Goal: Information Seeking & Learning: Learn about a topic

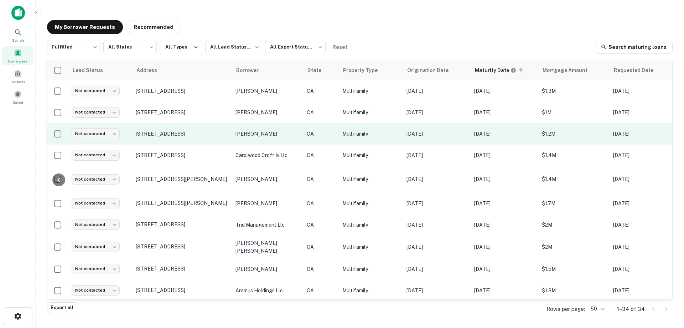
scroll to position [0, 143]
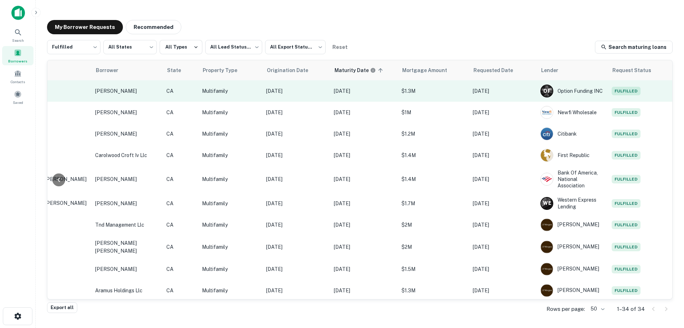
click at [319, 97] on td "Dec 22, 2020" at bounding box center [297, 90] width 68 height 21
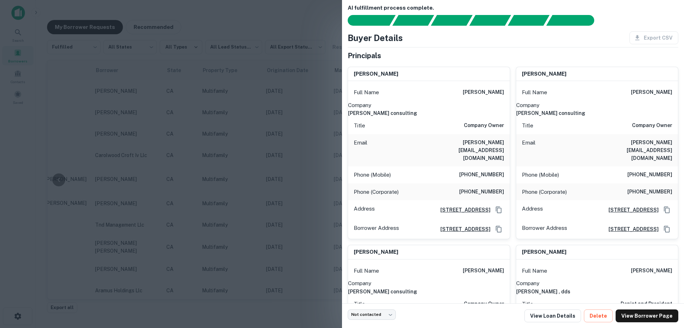
scroll to position [0, 0]
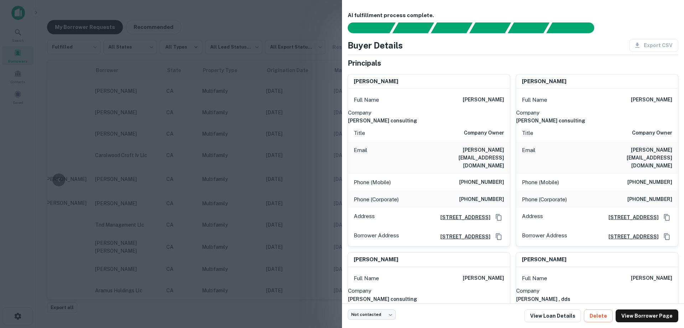
click at [229, 151] on div at bounding box center [342, 164] width 684 height 328
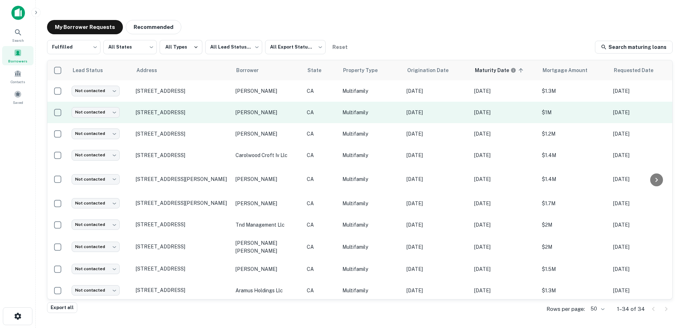
click at [268, 115] on p "[PERSON_NAME]" at bounding box center [268, 112] width 64 height 8
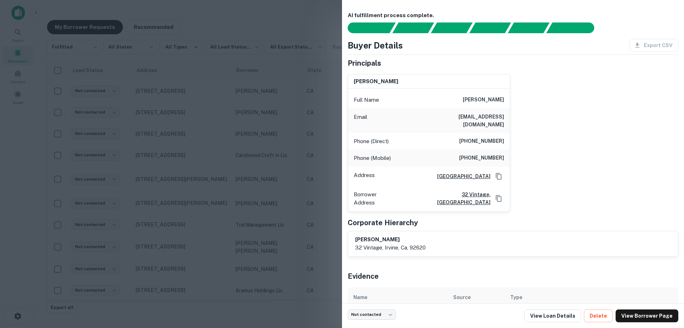
click at [251, 123] on div at bounding box center [342, 164] width 684 height 328
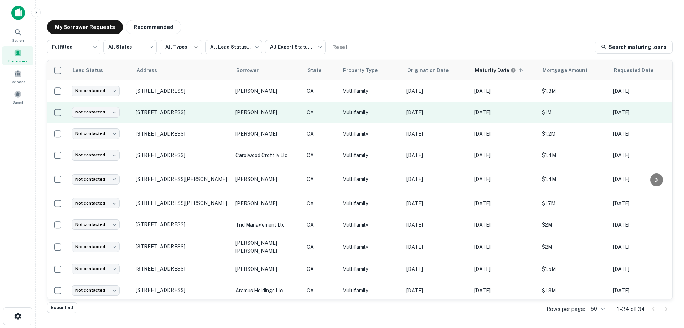
click at [298, 114] on p "[PERSON_NAME]" at bounding box center [268, 112] width 64 height 8
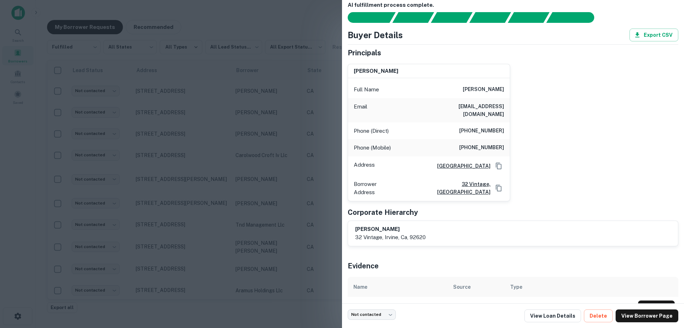
scroll to position [16, 0]
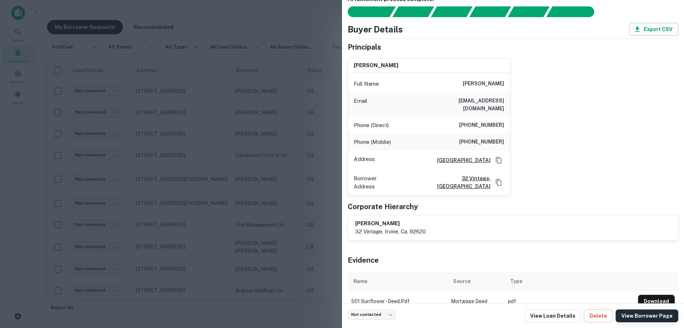
click at [642, 312] on link "View Borrower Page" at bounding box center [647, 315] width 63 height 13
click at [267, 98] on div at bounding box center [342, 164] width 684 height 328
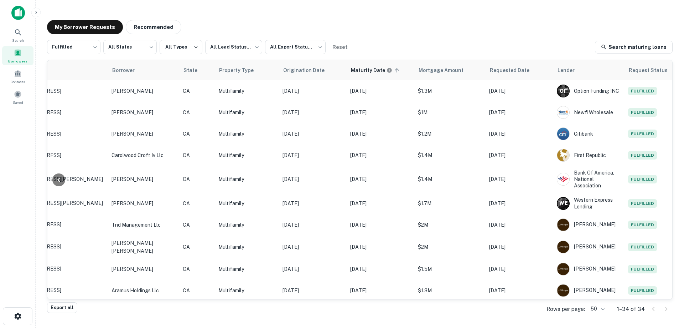
scroll to position [0, 146]
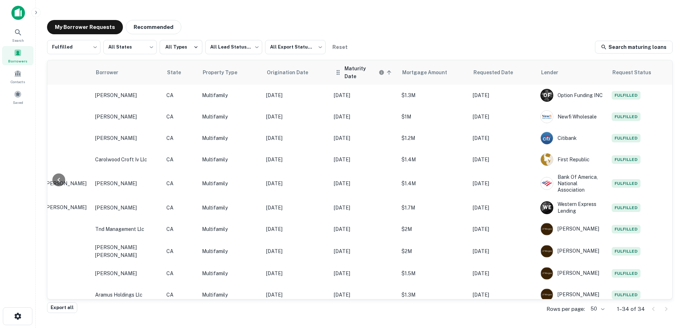
click at [348, 74] on h6 "Maturity Date" at bounding box center [361, 73] width 33 height 16
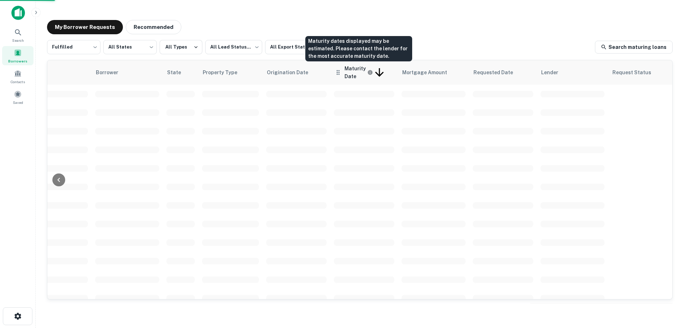
scroll to position [0, 145]
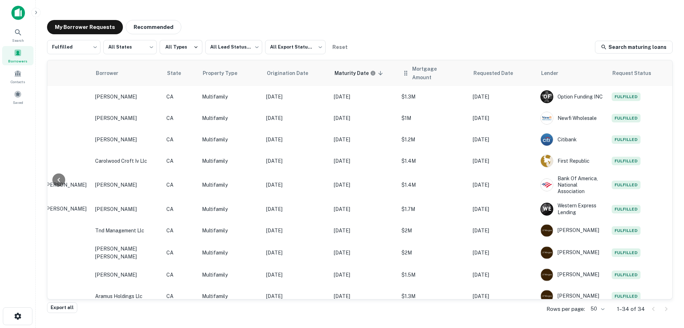
click at [424, 76] on th "Mortgage Amount" at bounding box center [433, 73] width 71 height 26
click at [429, 69] on span "Mortgage Amount" at bounding box center [438, 73] width 53 height 17
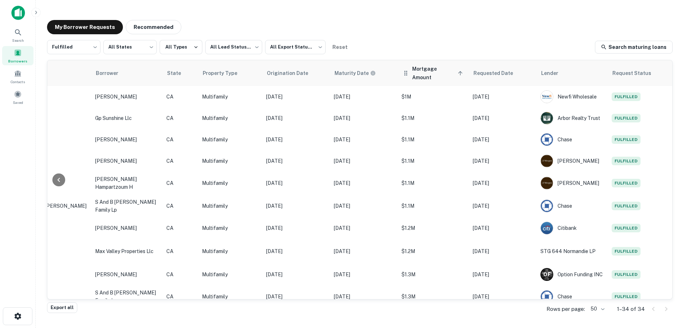
click at [434, 77] on th "Mortgage Amount sorted ascending" at bounding box center [433, 73] width 71 height 26
click at [434, 73] on span "Mortgage Amount sorted ascending" at bounding box center [438, 73] width 53 height 17
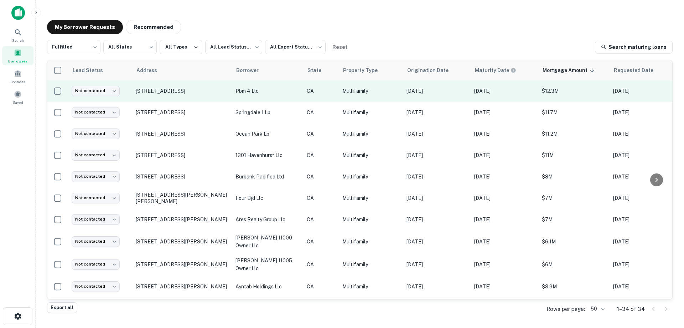
click at [316, 94] on p "CA" at bounding box center [321, 91] width 29 height 8
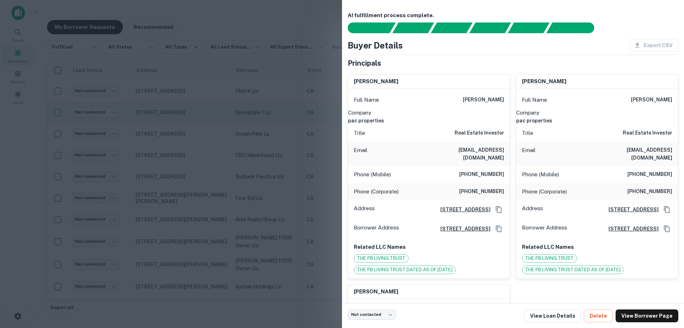
click at [274, 102] on div at bounding box center [342, 164] width 684 height 328
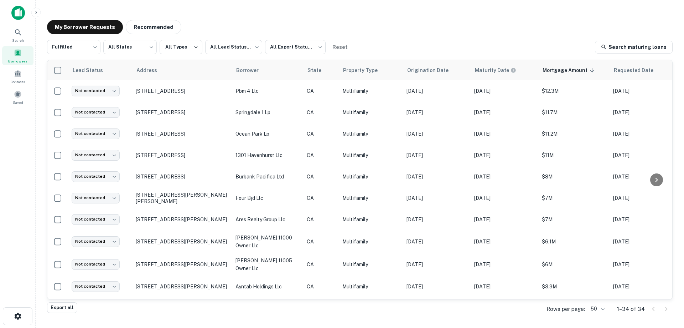
click at [400, 18] on div "My Borrower Requests Recommended Fulfilled ********* ​ All States *** ​ All Typ…" at bounding box center [359, 161] width 637 height 295
click at [368, 26] on div "My Borrower Requests Recommended" at bounding box center [360, 27] width 626 height 14
click at [409, 34] on div "My Borrower Requests Recommended Fulfilled ********* ​ All States *** ​ All Typ…" at bounding box center [359, 161] width 637 height 295
click at [414, 28] on div "My Borrower Requests Recommended" at bounding box center [360, 27] width 626 height 14
click at [308, 20] on div "My Borrower Requests Recommended Fulfilled ********* ​ All States *** ​ All Typ…" at bounding box center [359, 161] width 637 height 295
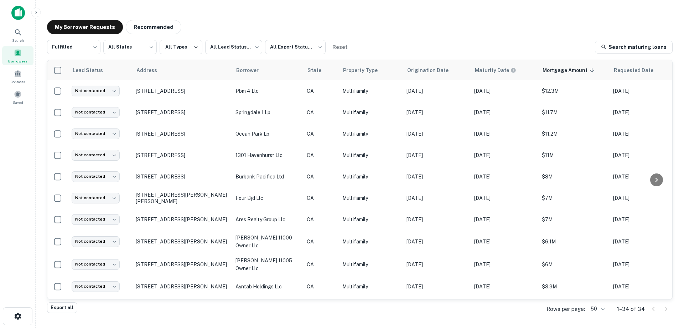
click at [386, 24] on div "My Borrower Requests Recommended" at bounding box center [360, 27] width 626 height 14
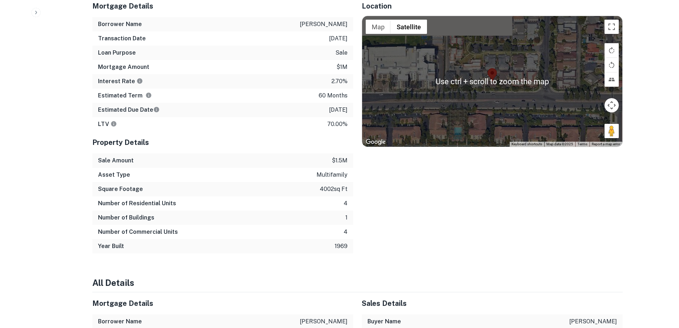
scroll to position [356, 0]
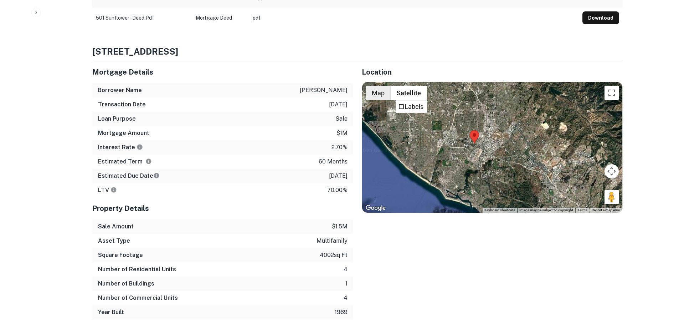
click at [378, 90] on button "Map" at bounding box center [378, 93] width 25 height 14
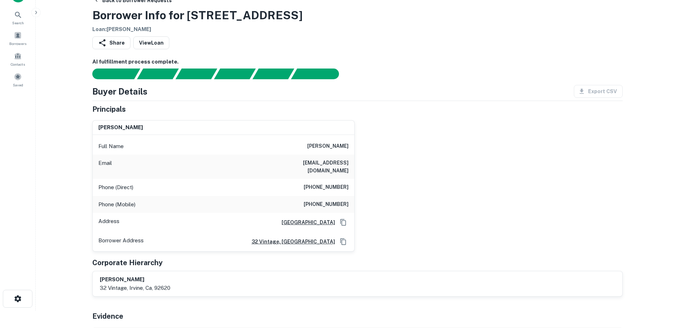
scroll to position [0, 0]
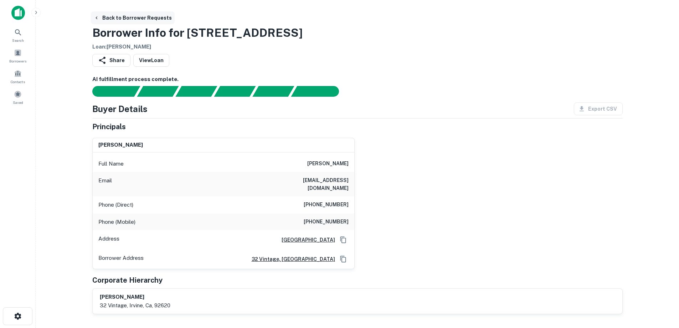
click at [122, 19] on button "Back to Borrower Requests" at bounding box center [133, 17] width 84 height 13
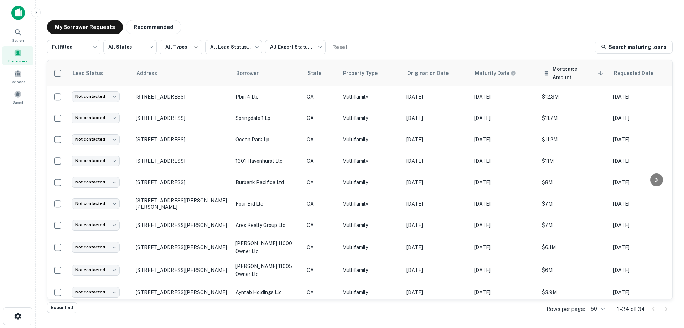
click at [562, 67] on span "Mortgage Amount sorted descending" at bounding box center [579, 73] width 53 height 17
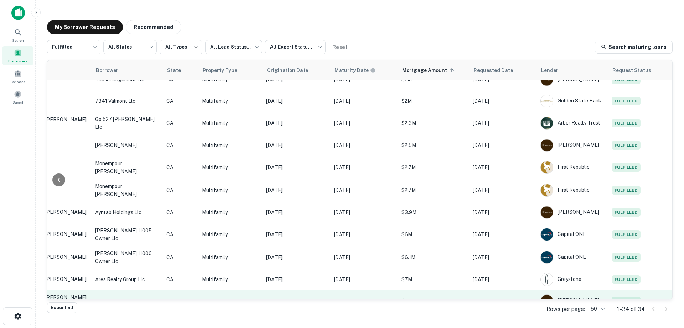
scroll to position [526, 146]
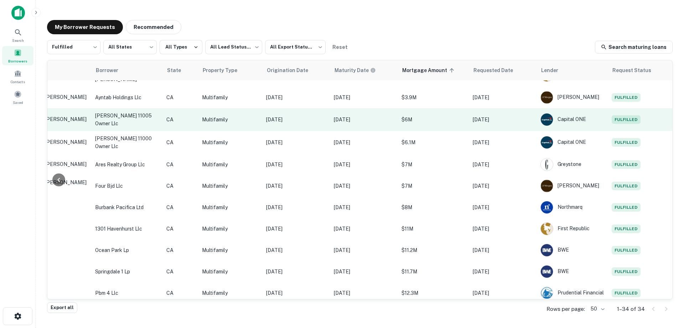
click at [377, 119] on td "[DATE]" at bounding box center [364, 119] width 68 height 23
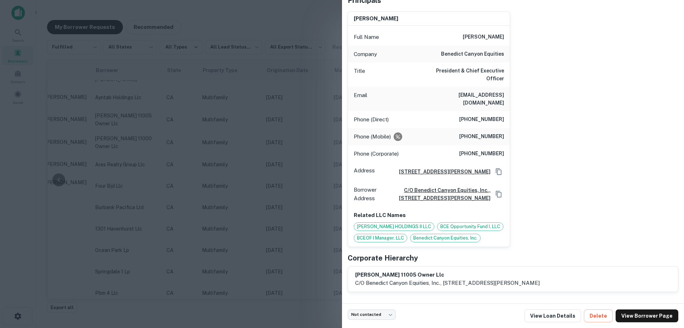
scroll to position [136, 0]
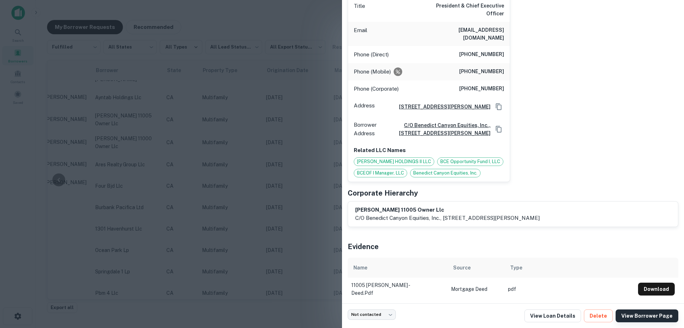
click at [643, 317] on link "View Borrower Page" at bounding box center [647, 315] width 63 height 13
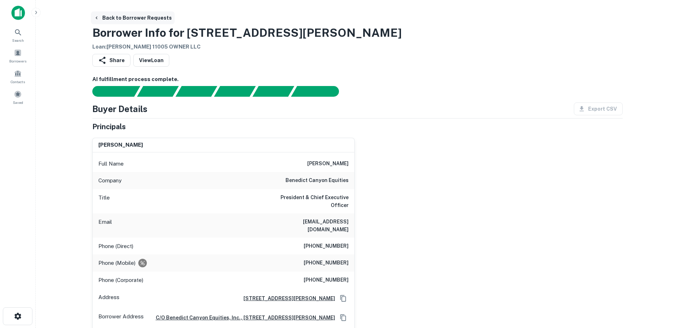
click at [131, 18] on button "Back to Borrower Requests" at bounding box center [133, 17] width 84 height 13
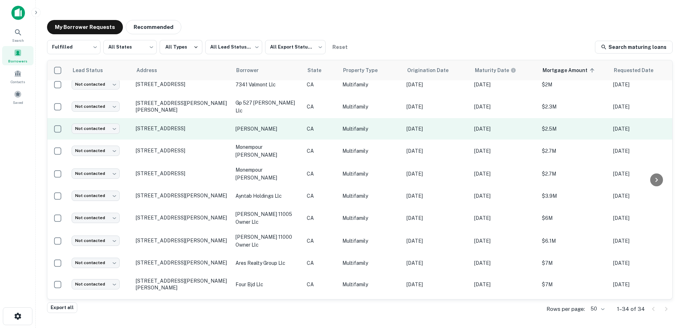
scroll to position [500, 0]
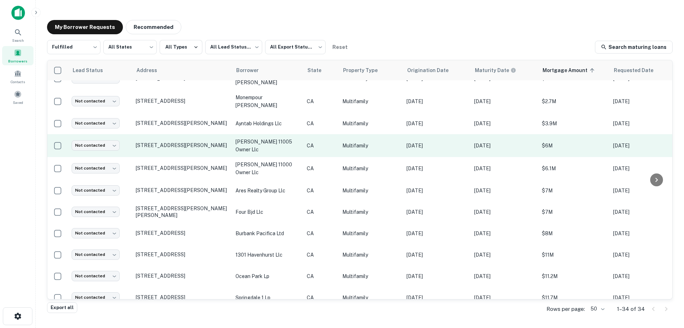
click at [471, 141] on td "Dec 20, 2025" at bounding box center [505, 145] width 68 height 23
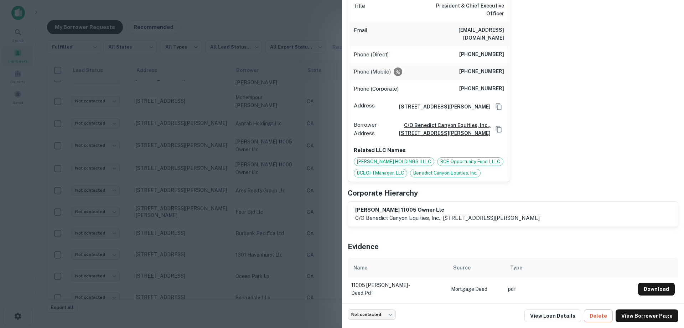
scroll to position [136, 0]
click at [560, 316] on link "View Loan Details" at bounding box center [553, 315] width 57 height 13
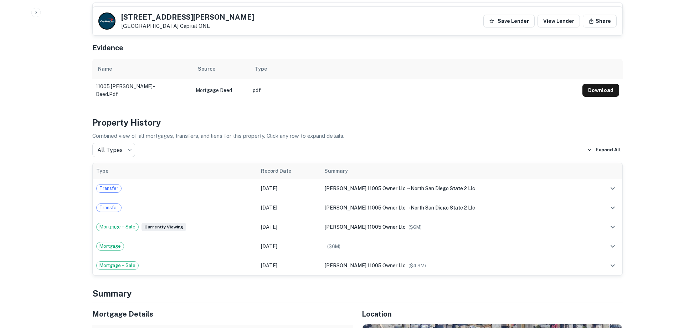
scroll to position [499, 0]
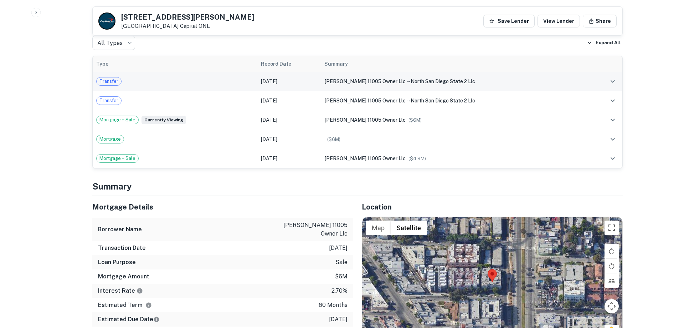
click at [613, 80] on icon "expand row" at bounding box center [612, 81] width 4 height 2
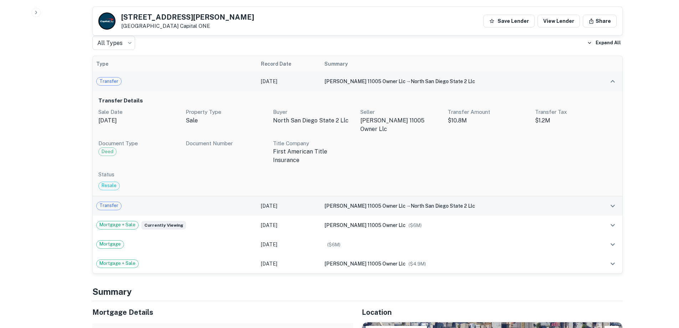
click at [558, 196] on td "bw morrison 11005 owner llc → north san diego state 2 llc" at bounding box center [455, 205] width 268 height 19
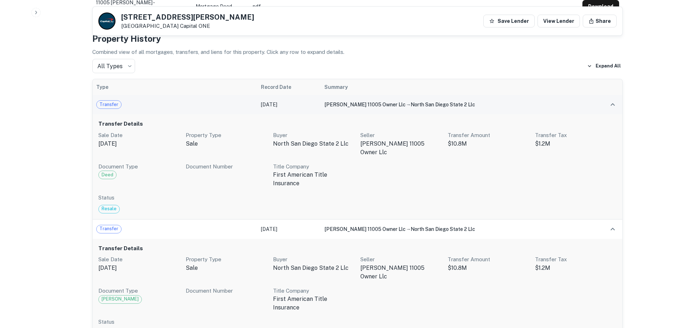
scroll to position [463, 0]
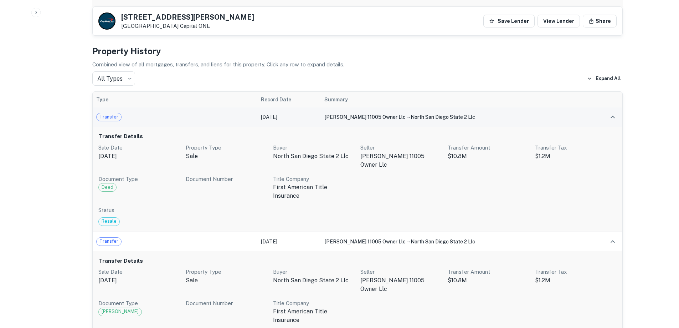
click at [485, 114] on td "bw morrison 11005 owner llc → north san diego state 2 llc" at bounding box center [455, 116] width 268 height 19
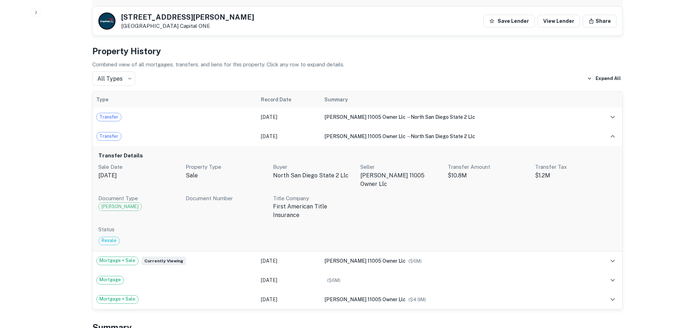
click at [416, 151] on h6 "Transfer Details" at bounding box center [357, 155] width 518 height 8
click at [404, 132] on div "bw morrison 11005 owner llc → north san diego state 2 llc" at bounding box center [454, 136] width 261 height 8
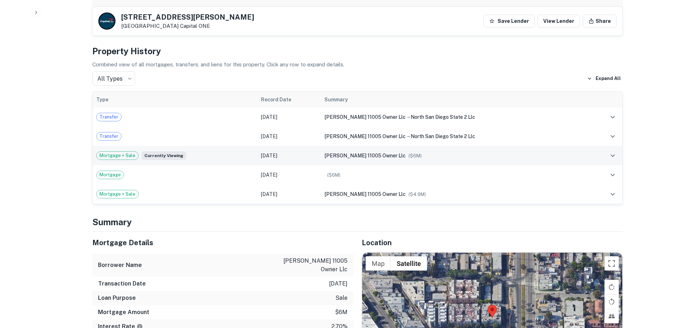
click at [380, 153] on span "[PERSON_NAME] 11005 owner llc" at bounding box center [364, 156] width 81 height 6
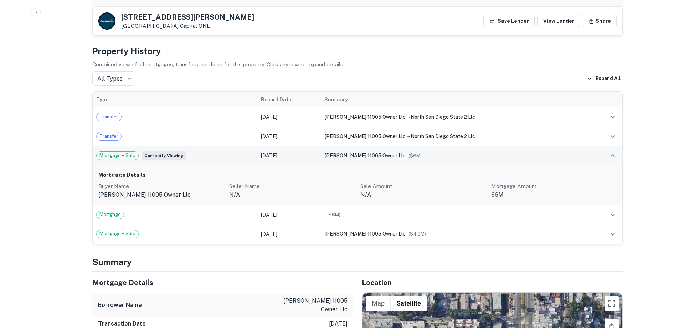
click at [383, 153] on td "bw morrison 11005 owner llc ($ 6M )" at bounding box center [455, 155] width 268 height 19
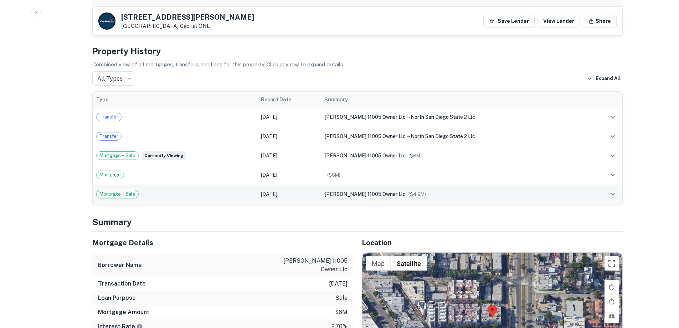
click at [359, 191] on span "[PERSON_NAME] 11005 owner llc" at bounding box center [364, 194] width 81 height 6
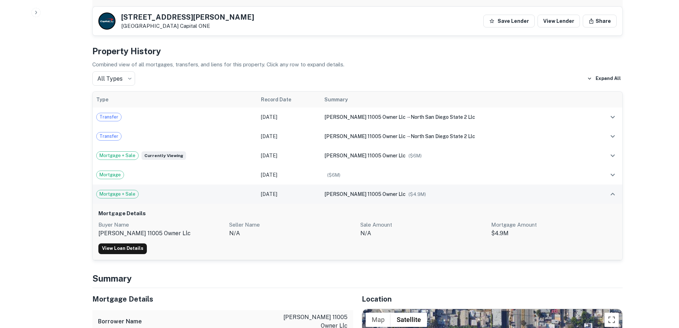
click at [369, 190] on div "bw morrison 11005 owner llc ($ 4.9M )" at bounding box center [454, 194] width 261 height 8
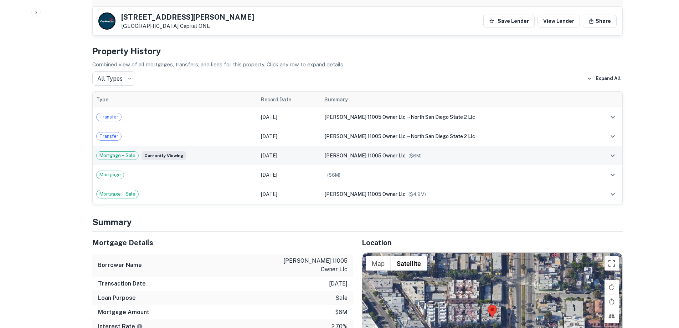
click at [370, 155] on td "bw morrison 11005 owner llc ($ 6M )" at bounding box center [455, 155] width 268 height 19
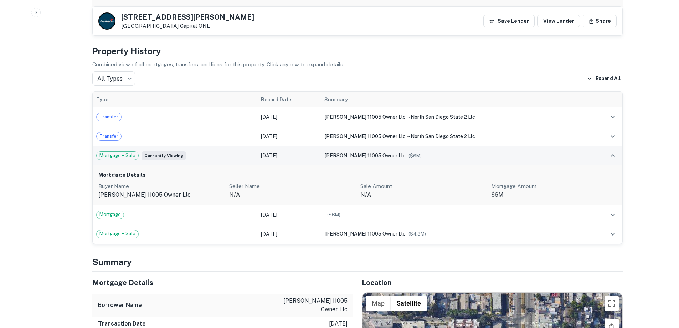
click at [373, 153] on span "[PERSON_NAME] 11005 owner llc" at bounding box center [364, 156] width 81 height 6
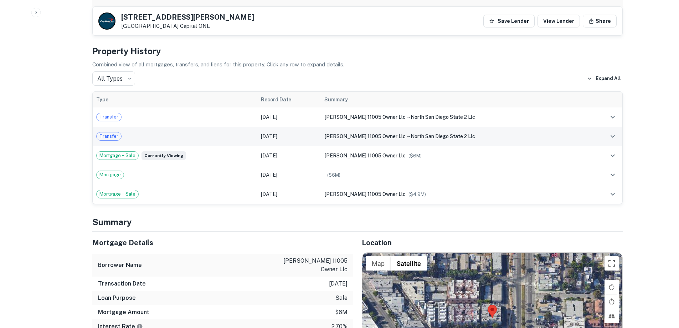
click at [382, 133] on td "bw morrison 11005 owner llc → north san diego state 2 llc" at bounding box center [455, 136] width 268 height 19
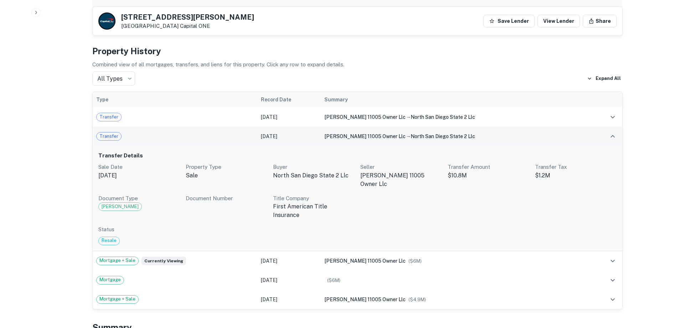
click at [383, 133] on span "[PERSON_NAME] 11005 owner llc" at bounding box center [364, 136] width 81 height 6
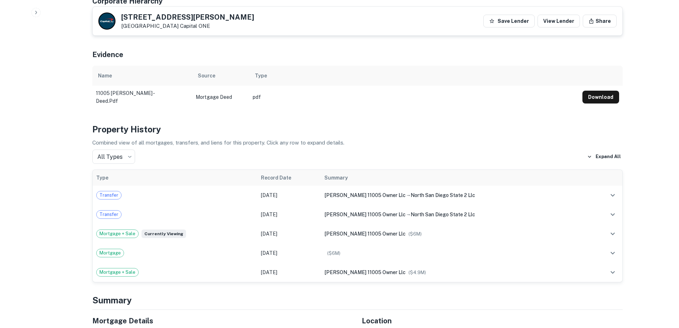
scroll to position [392, 0]
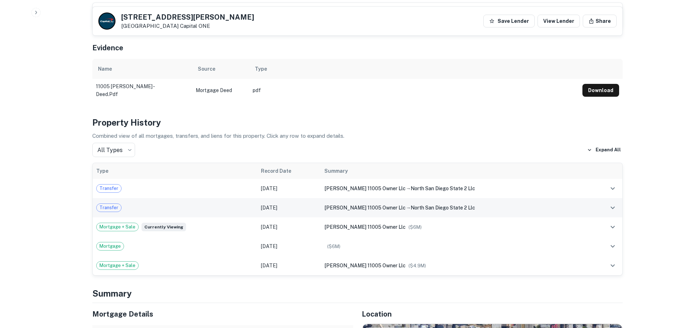
click at [261, 199] on td "Dec 05, 2022" at bounding box center [289, 207] width 64 height 19
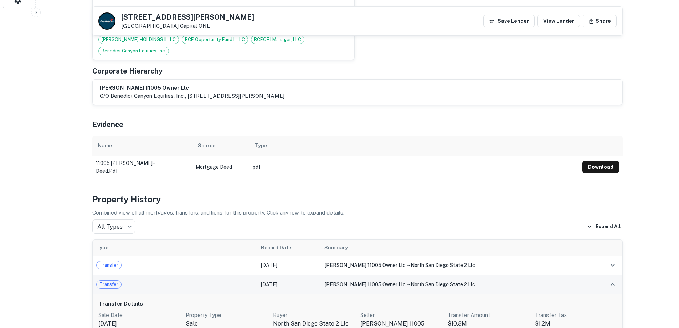
scroll to position [321, 0]
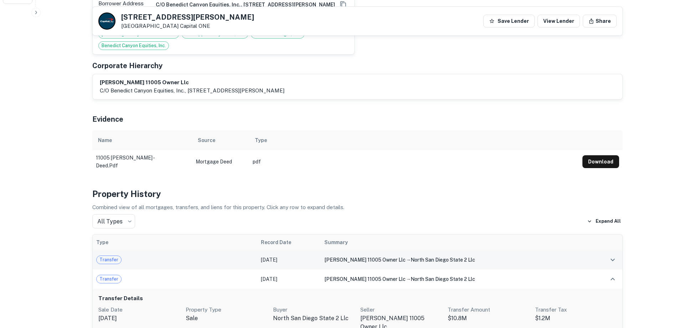
click at [225, 250] on td "Transfer" at bounding box center [175, 259] width 165 height 19
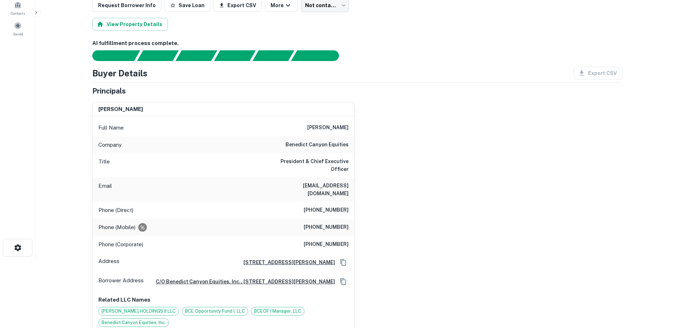
scroll to position [0, 0]
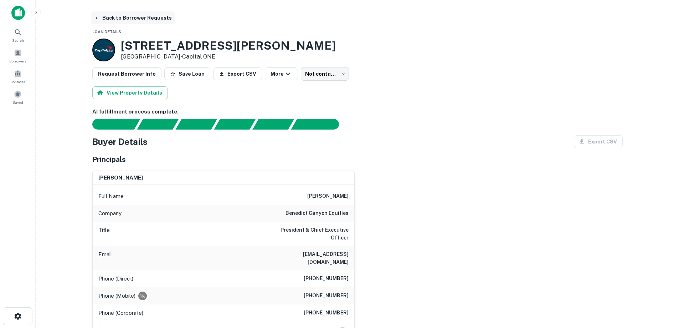
click at [146, 16] on button "Back to Borrower Requests" at bounding box center [133, 17] width 84 height 13
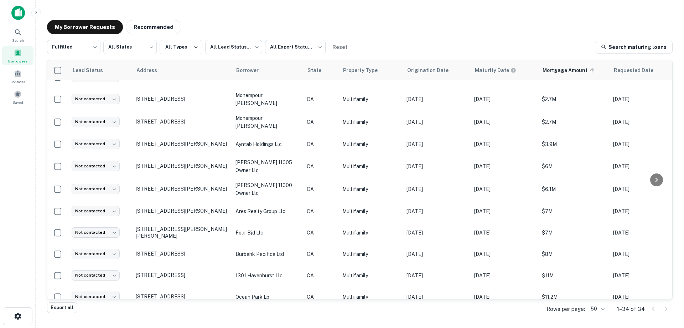
scroll to position [500, 0]
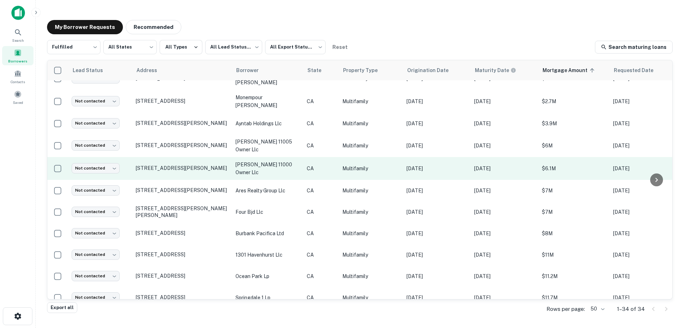
click at [452, 164] on p "[DATE]" at bounding box center [437, 168] width 61 height 8
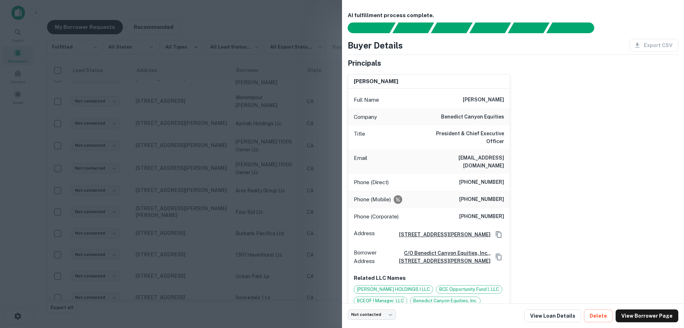
click at [299, 116] on div at bounding box center [342, 164] width 684 height 328
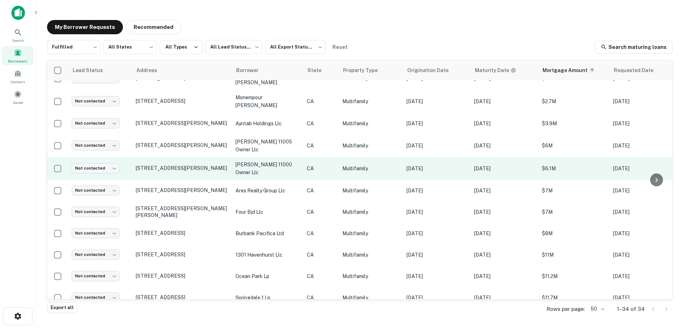
click at [321, 157] on td "CA" at bounding box center [321, 168] width 36 height 23
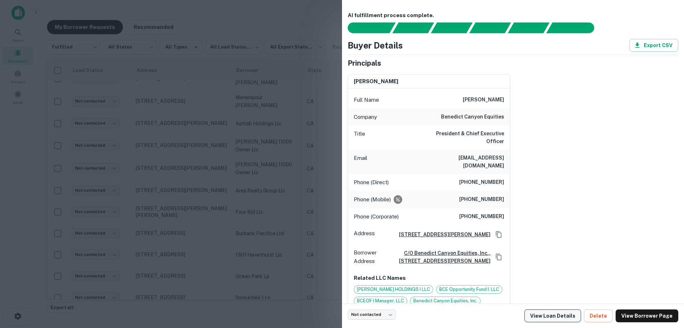
click at [556, 318] on link "View Loan Details" at bounding box center [553, 315] width 57 height 13
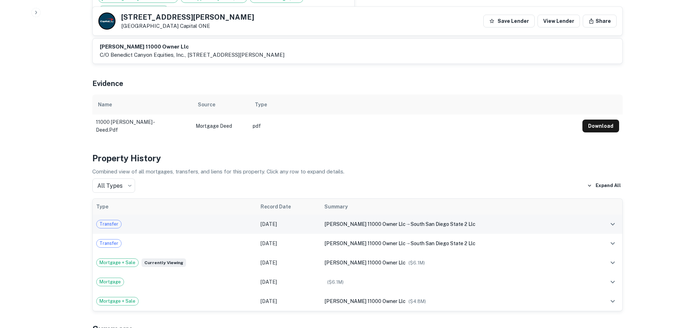
scroll to position [392, 0]
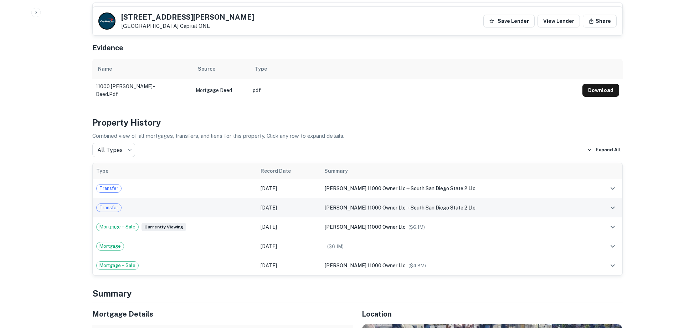
click at [339, 205] on span "[PERSON_NAME] 11000 owner llc" at bounding box center [364, 208] width 81 height 6
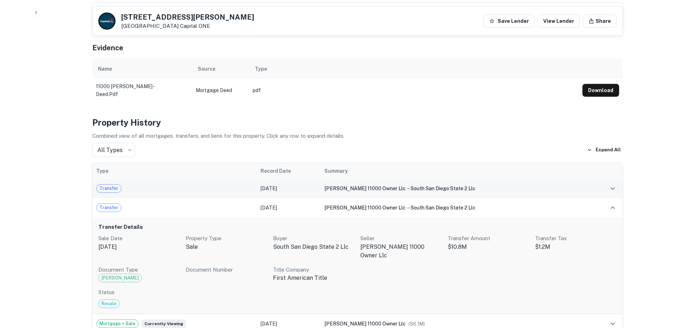
click at [349, 185] on span "[PERSON_NAME] 11000 owner llc" at bounding box center [364, 188] width 81 height 6
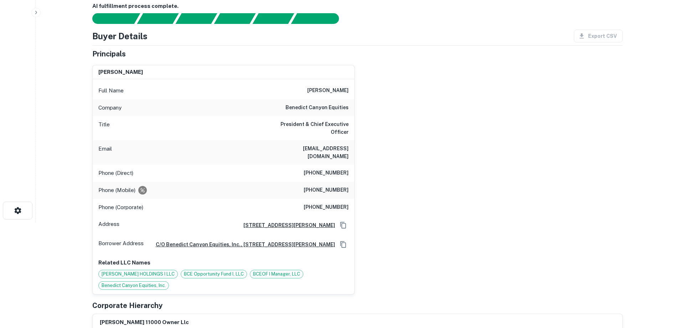
scroll to position [0, 0]
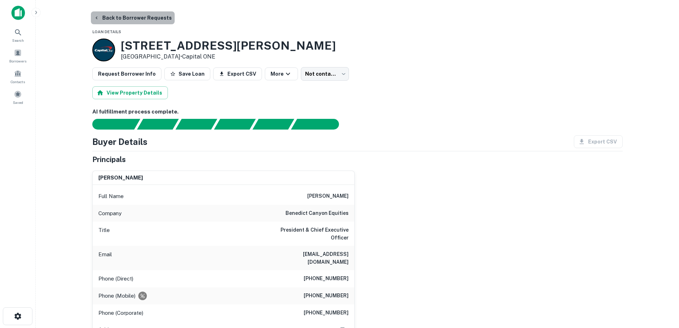
click at [144, 17] on button "Back to Borrower Requests" at bounding box center [133, 17] width 84 height 13
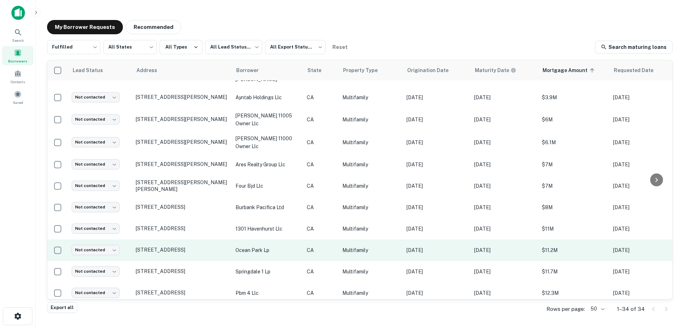
scroll to position [490, 0]
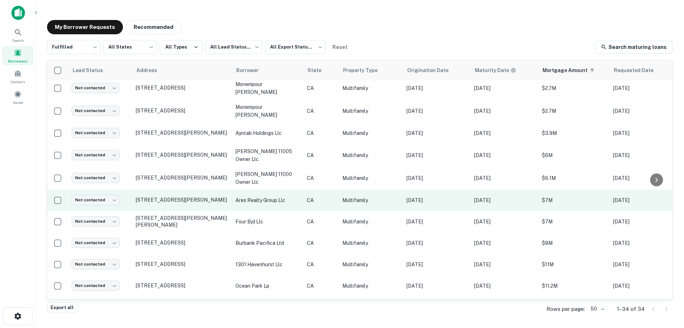
click at [446, 196] on p "[DATE]" at bounding box center [437, 200] width 61 height 8
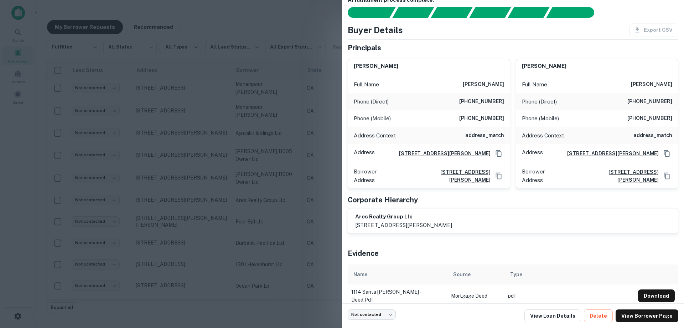
scroll to position [22, 0]
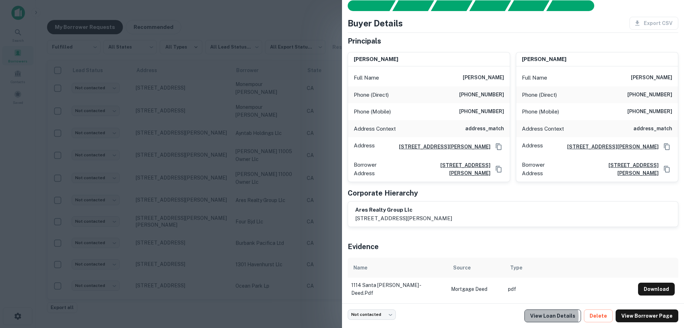
click at [550, 316] on link "View Loan Details" at bounding box center [553, 315] width 57 height 13
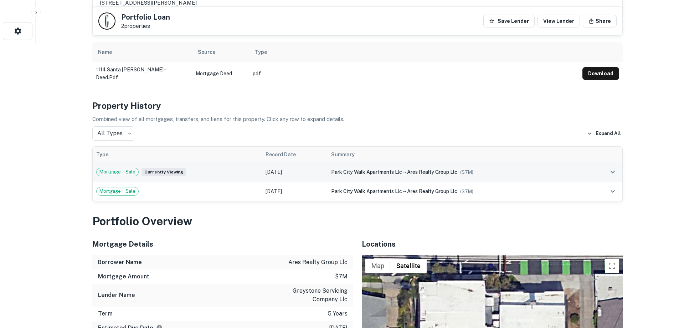
scroll to position [285, 0]
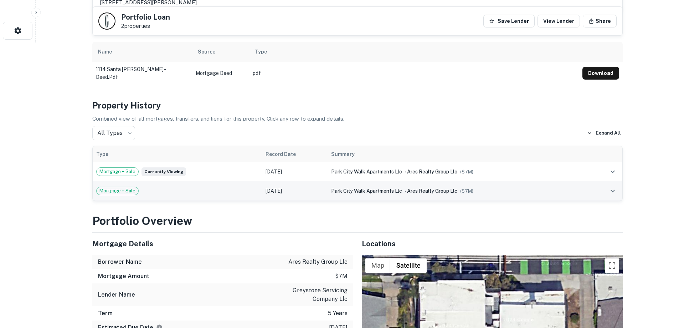
click at [317, 191] on td "[DATE]" at bounding box center [295, 190] width 66 height 19
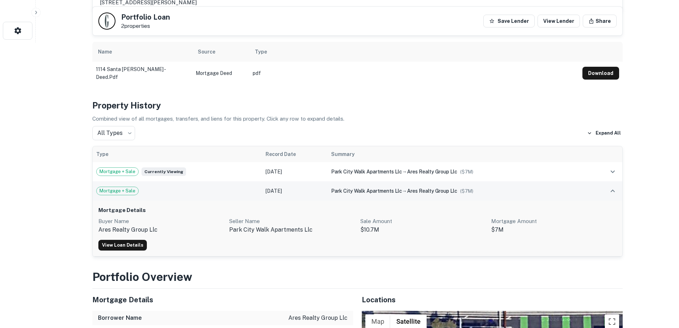
click at [316, 191] on td "[DATE]" at bounding box center [295, 190] width 66 height 19
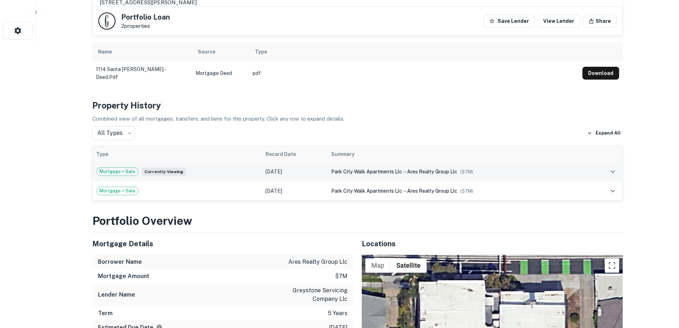
click at [328, 172] on td "park city walk apartments llc → ares realty group llc ($ 7M )" at bounding box center [458, 171] width 261 height 19
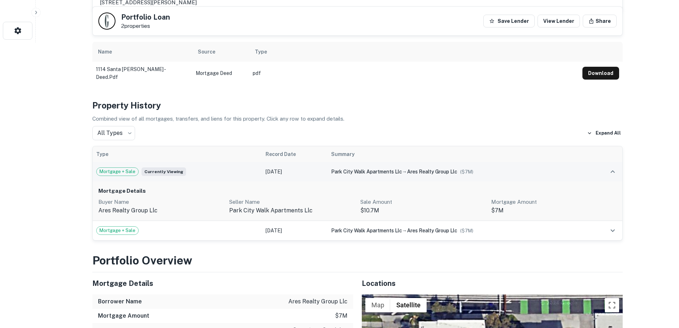
click at [328, 172] on td "park city walk apartments llc → ares realty group llc ($ 7M )" at bounding box center [458, 171] width 261 height 19
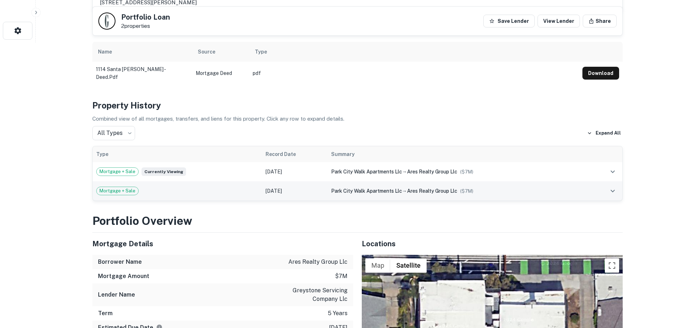
click at [320, 191] on td "[DATE]" at bounding box center [295, 190] width 66 height 19
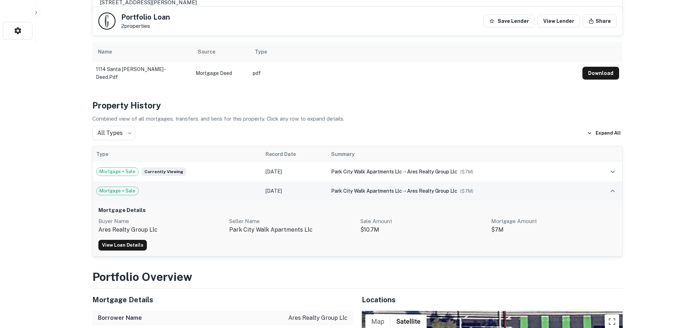
click at [320, 191] on td "Dec 21, 2020" at bounding box center [295, 190] width 66 height 19
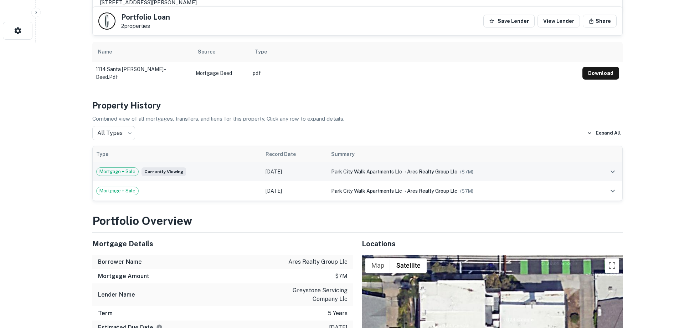
click at [328, 168] on td "park city walk apartments llc → ares realty group llc ($ 7M )" at bounding box center [458, 171] width 261 height 19
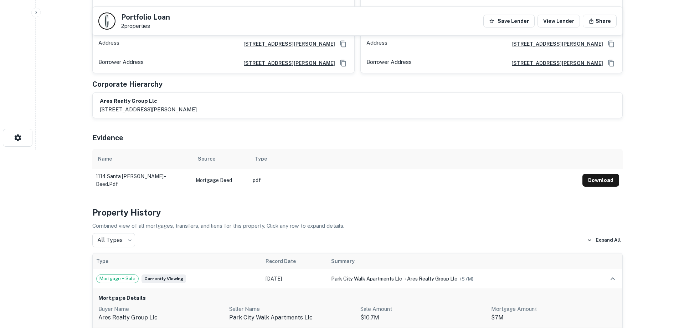
scroll to position [0, 0]
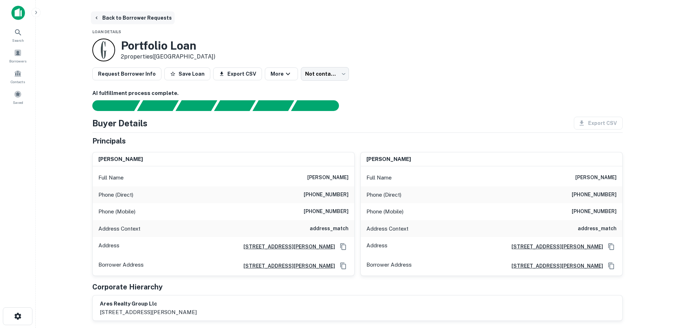
click at [127, 17] on button "Back to Borrower Requests" at bounding box center [133, 17] width 84 height 13
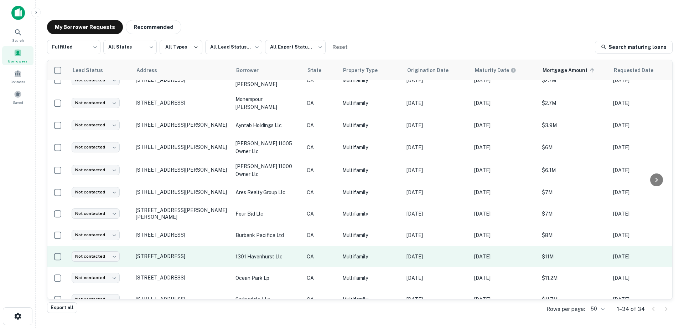
scroll to position [526, 0]
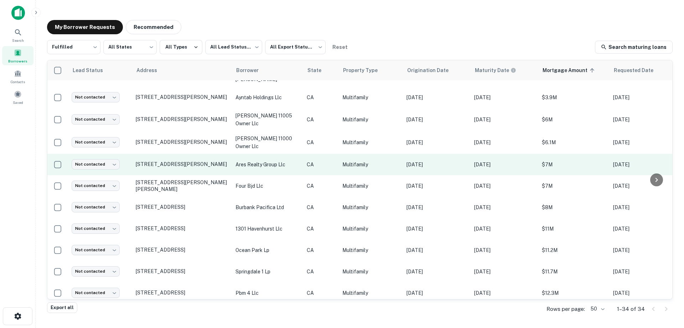
click at [414, 160] on p "[DATE]" at bounding box center [437, 164] width 61 height 8
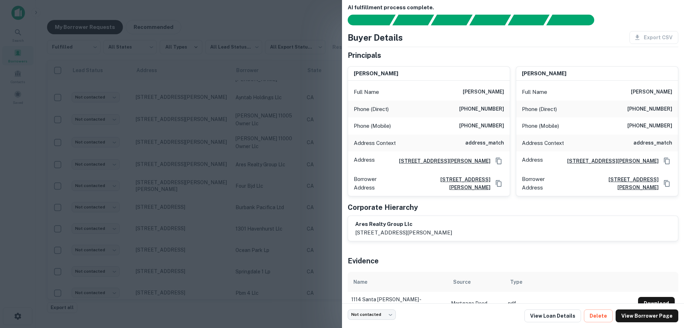
scroll to position [0, 0]
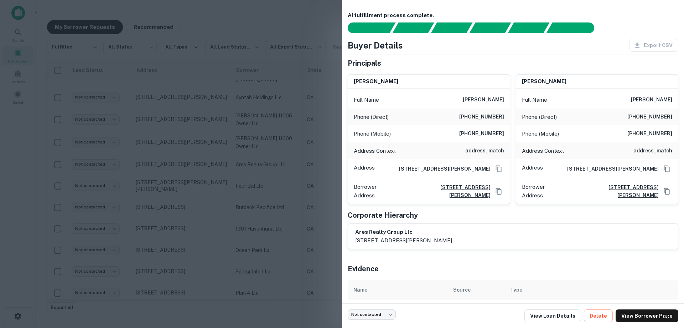
click at [282, 149] on div at bounding box center [342, 164] width 684 height 328
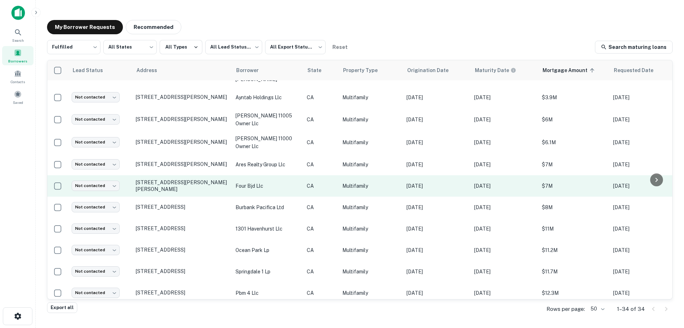
click at [412, 182] on p "[DATE]" at bounding box center [437, 186] width 61 height 8
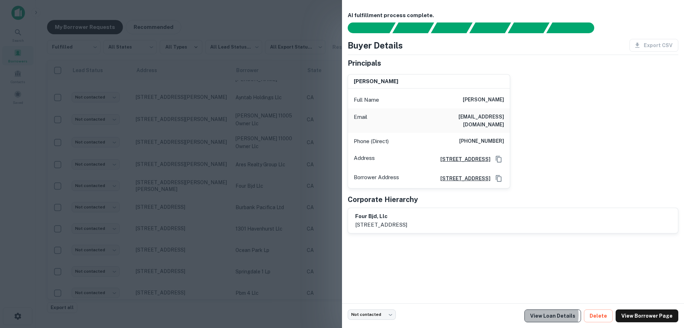
click at [552, 315] on link "View Loan Details" at bounding box center [553, 315] width 57 height 13
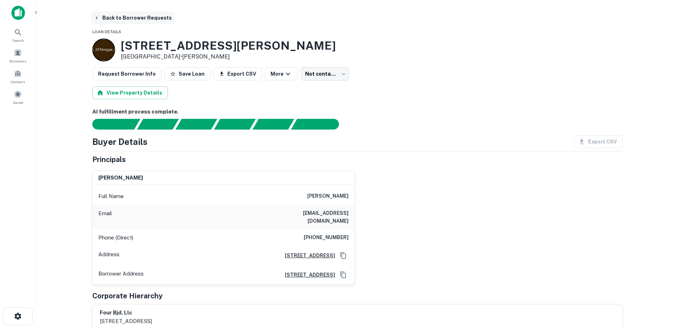
click at [119, 18] on button "Back to Borrower Requests" at bounding box center [133, 17] width 84 height 13
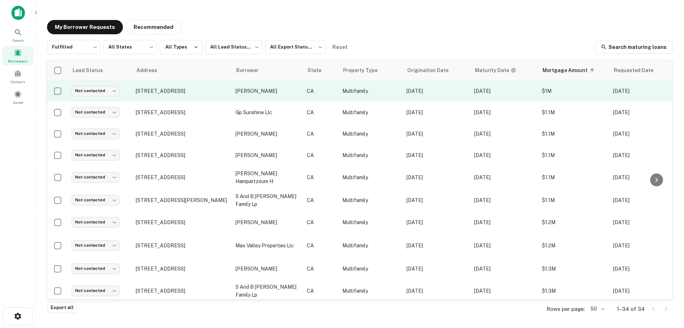
click at [453, 97] on td "[DATE]" at bounding box center [437, 90] width 68 height 21
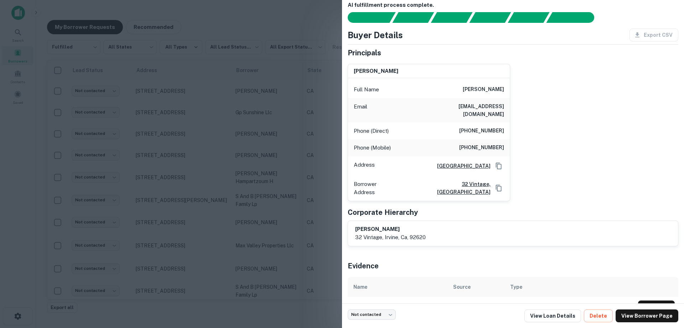
scroll to position [16, 0]
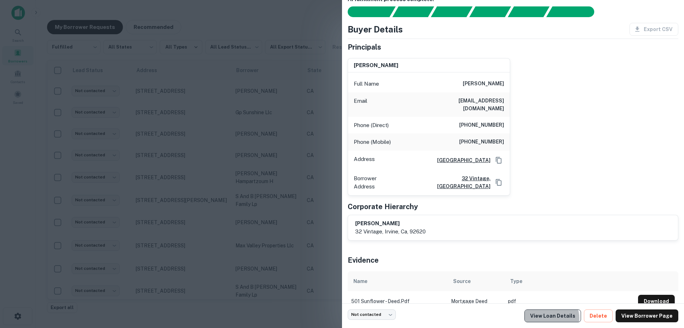
click at [559, 318] on link "View Loan Details" at bounding box center [553, 315] width 57 height 13
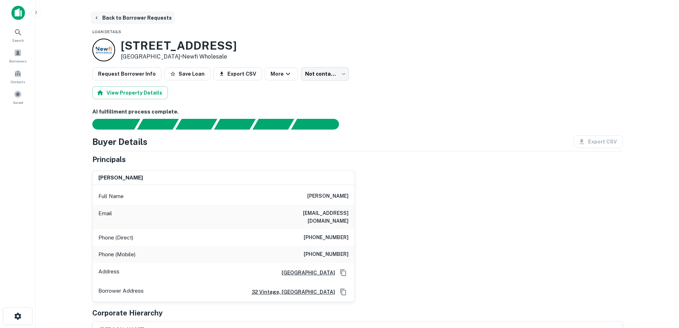
click at [112, 15] on button "Back to Borrower Requests" at bounding box center [133, 17] width 84 height 13
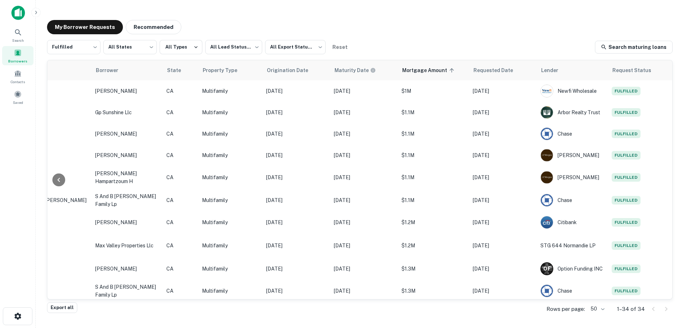
scroll to position [0, 146]
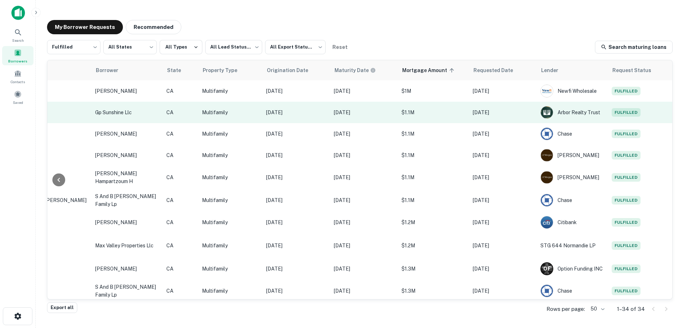
click at [385, 105] on td "[DATE]" at bounding box center [364, 112] width 68 height 21
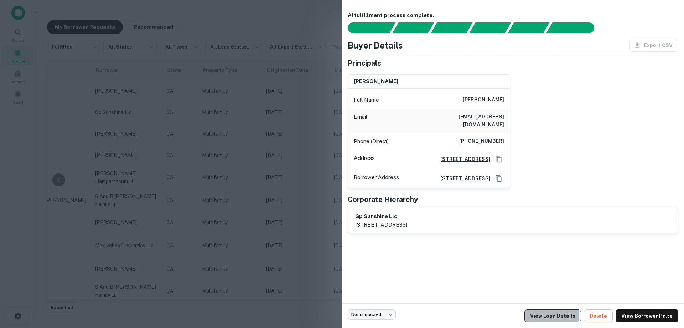
click at [558, 313] on link "View Loan Details" at bounding box center [553, 315] width 57 height 13
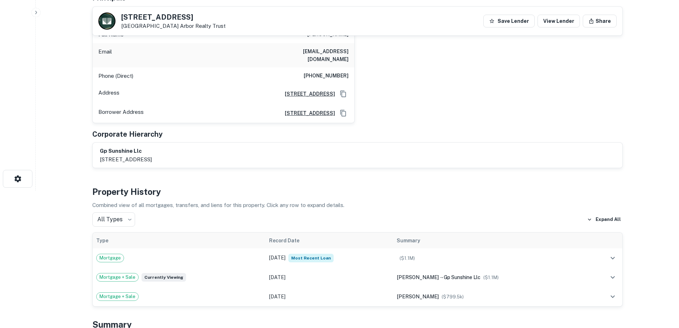
scroll to position [178, 0]
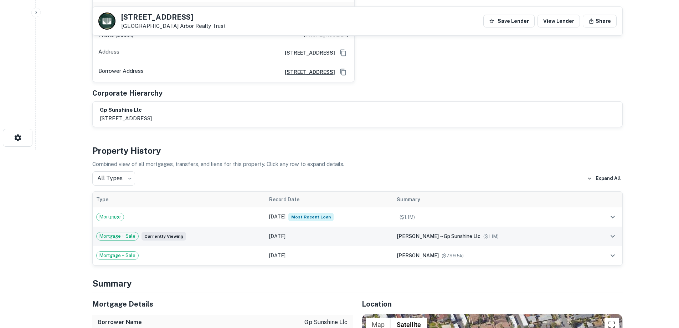
click at [379, 233] on td "Dec 21, 2020" at bounding box center [329, 235] width 128 height 19
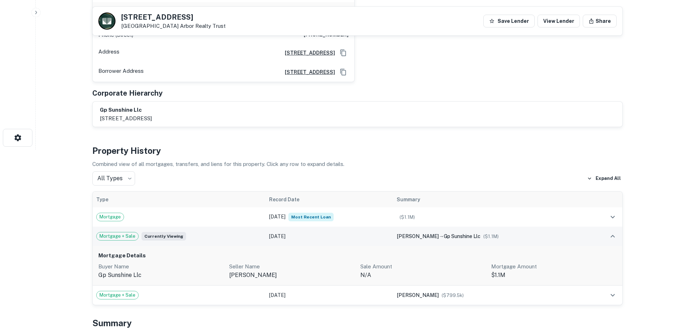
click at [379, 233] on td "[DATE]" at bounding box center [329, 235] width 128 height 19
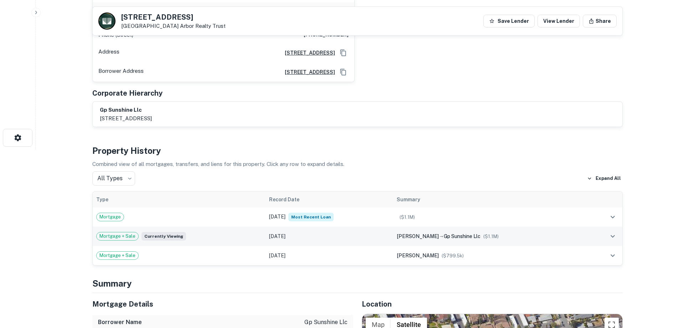
click at [379, 233] on td "[DATE]" at bounding box center [329, 235] width 128 height 19
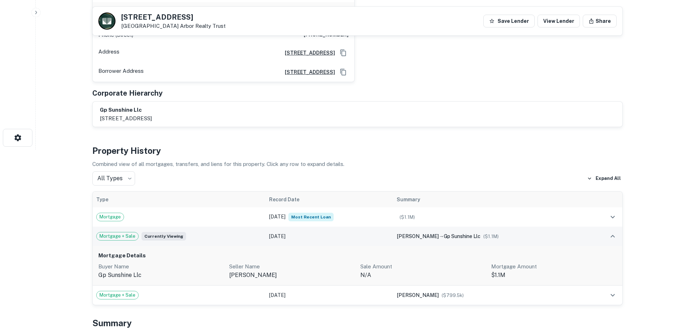
click at [379, 233] on td "[DATE]" at bounding box center [329, 235] width 128 height 19
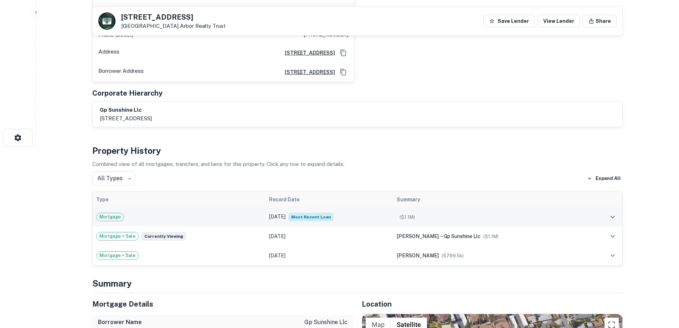
click at [368, 210] on td "Dec 21, 2020 Most Recent Loan" at bounding box center [329, 216] width 128 height 19
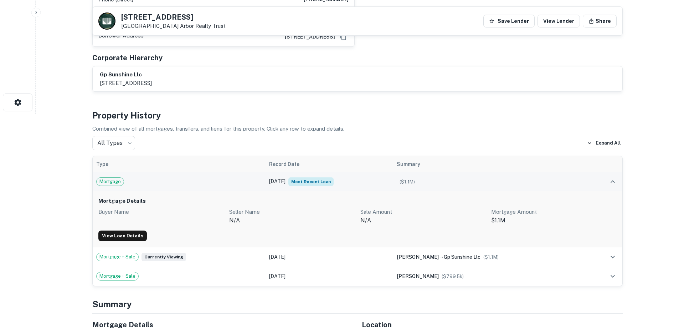
scroll to position [214, 0]
click at [370, 174] on td "Dec 21, 2020 Most Recent Loan" at bounding box center [329, 180] width 128 height 19
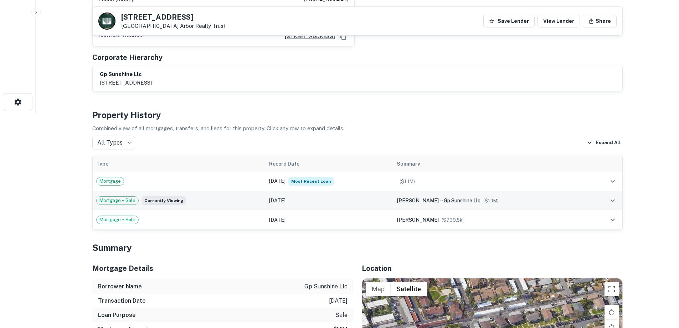
click at [361, 191] on td "[DATE]" at bounding box center [329, 200] width 128 height 19
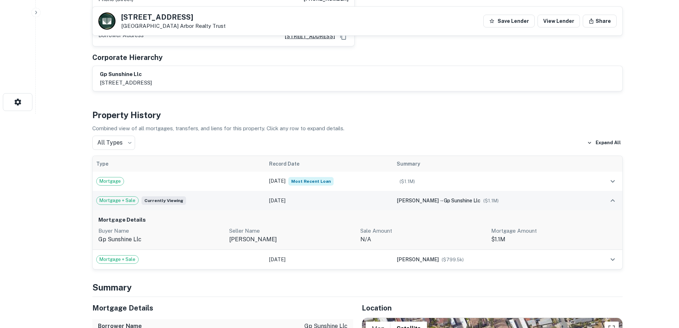
click at [358, 194] on td "[DATE]" at bounding box center [329, 200] width 128 height 19
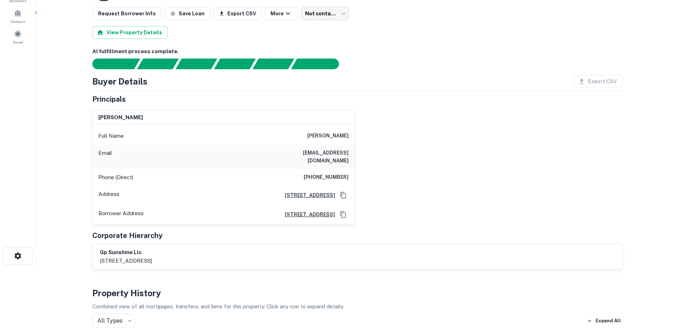
scroll to position [0, 0]
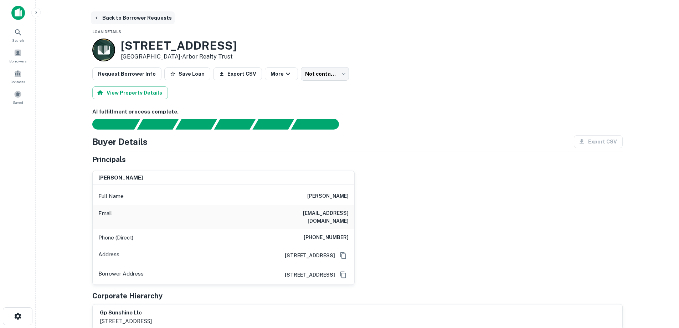
click at [112, 17] on button "Back to Borrower Requests" at bounding box center [133, 17] width 84 height 13
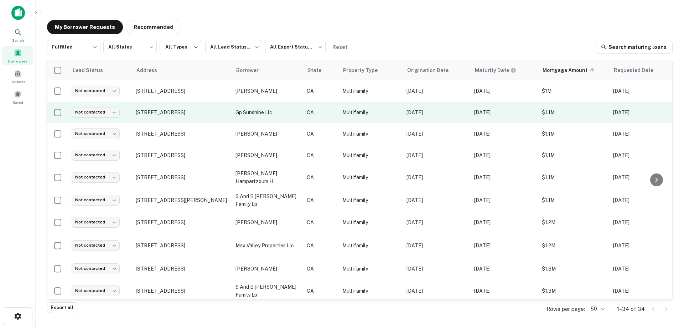
click at [383, 117] on td "Multifamily" at bounding box center [371, 112] width 64 height 21
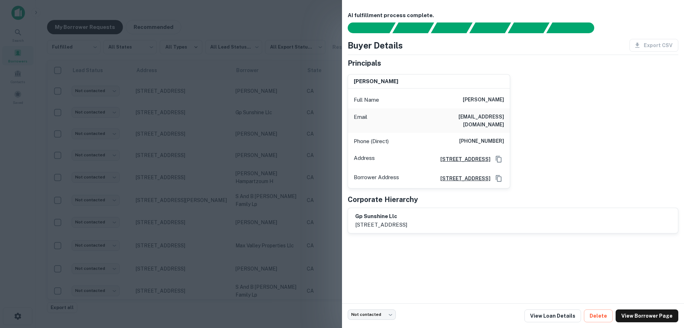
click at [378, 218] on h6 "gp sunshine llc" at bounding box center [381, 216] width 52 height 8
click at [645, 317] on link "View Borrower Page" at bounding box center [647, 315] width 63 height 13
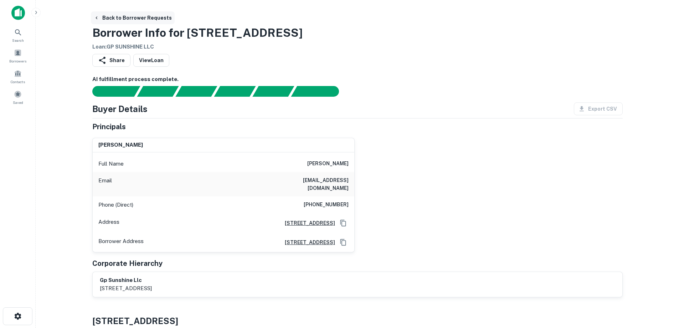
click at [128, 13] on button "Back to Borrower Requests" at bounding box center [133, 17] width 84 height 13
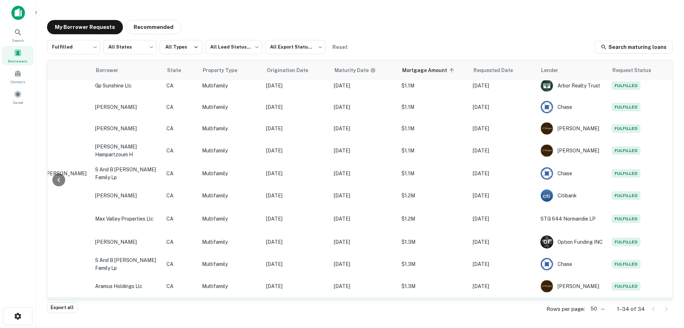
scroll to position [0, 146]
